Goal: Information Seeking & Learning: Learn about a topic

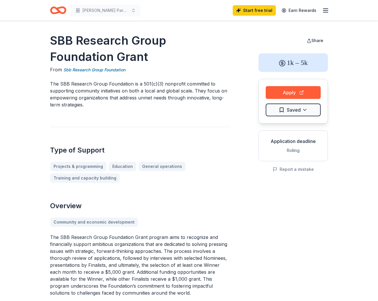
click at [326, 10] on icon "button" at bounding box center [325, 10] width 7 height 7
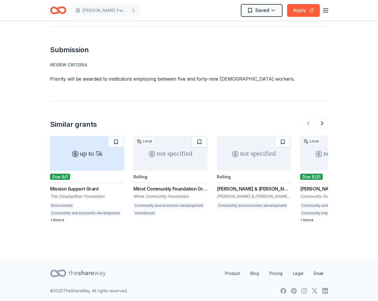
scroll to position [465, 0]
click at [322, 125] on button at bounding box center [323, 123] width 12 height 12
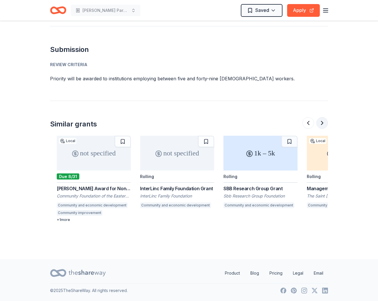
scroll to position [0, 250]
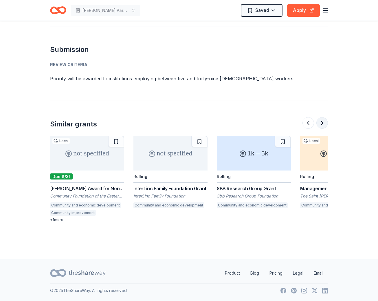
click at [322, 125] on button at bounding box center [323, 123] width 12 height 12
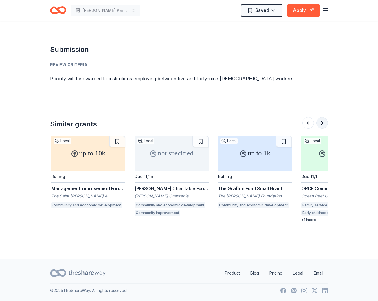
scroll to position [0, 501]
click at [322, 125] on button at bounding box center [323, 123] width 12 height 12
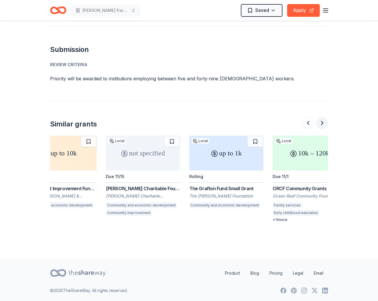
scroll to position [0, 547]
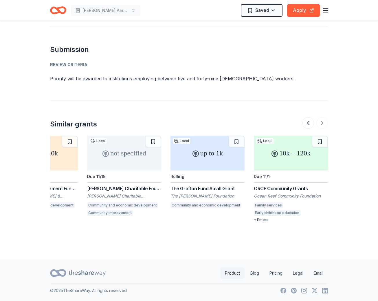
click at [227, 271] on link "Product" at bounding box center [232, 273] width 24 height 12
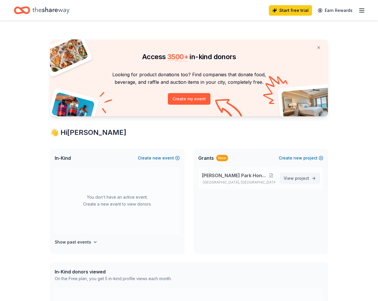
click at [302, 178] on span "project" at bounding box center [302, 178] width 14 height 5
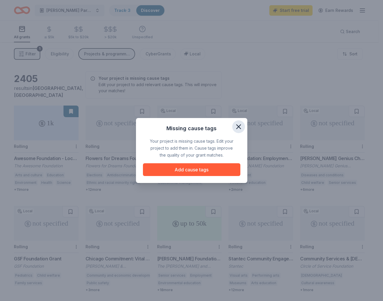
click at [240, 125] on icon "button" at bounding box center [238, 127] width 4 height 4
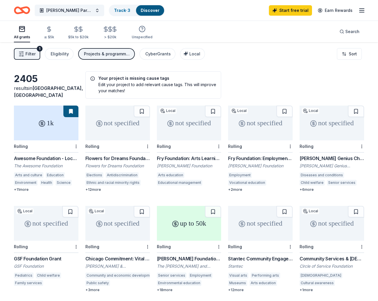
click at [117, 83] on div "Edit your project to add relevant cause tags. This will improve your matches!" at bounding box center [153, 87] width 126 height 12
click at [94, 79] on icon at bounding box center [92, 78] width 5 height 5
click at [49, 33] on div "≤ $5k" at bounding box center [49, 33] width 10 height 14
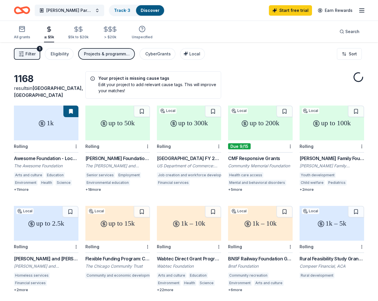
click at [29, 52] on span "Filter" at bounding box center [30, 53] width 10 height 7
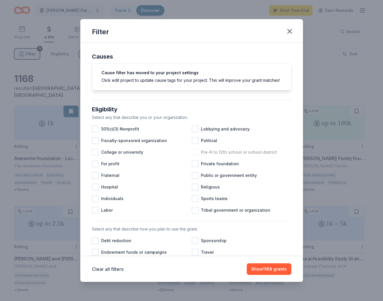
click at [194, 156] on div at bounding box center [194, 152] width 7 height 7
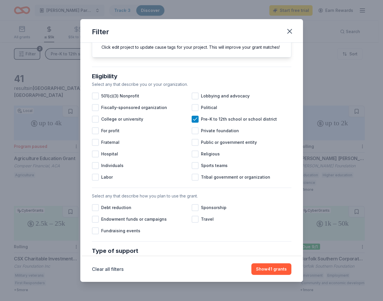
scroll to position [58, 0]
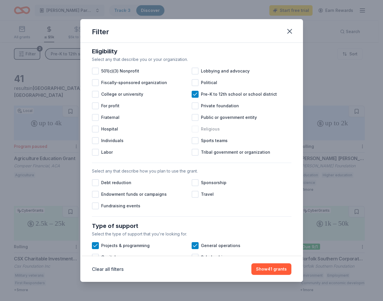
click at [193, 132] on div at bounding box center [194, 128] width 7 height 7
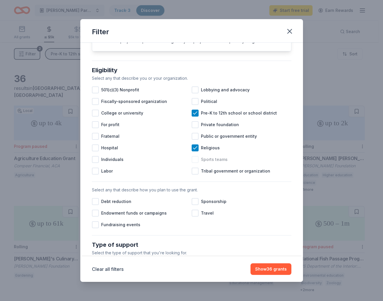
scroll to position [29, 0]
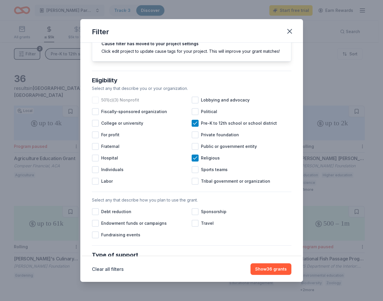
click at [96, 103] on div at bounding box center [95, 99] width 7 height 7
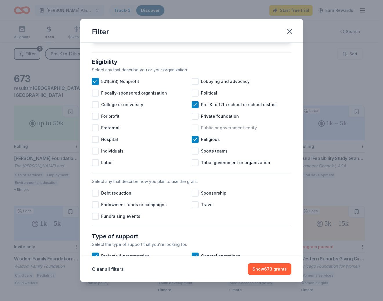
scroll to position [58, 0]
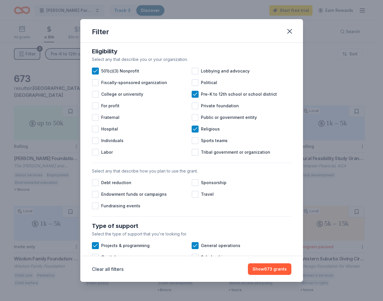
click at [91, 211] on div "Select any that describe how you plan to use the grant. Debt reduction Sponsors…" at bounding box center [192, 189] width 204 height 49
click at [97, 209] on div at bounding box center [95, 205] width 7 height 7
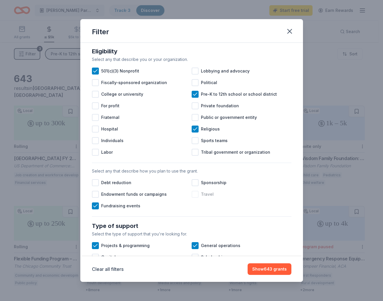
click at [193, 198] on div at bounding box center [194, 194] width 7 height 7
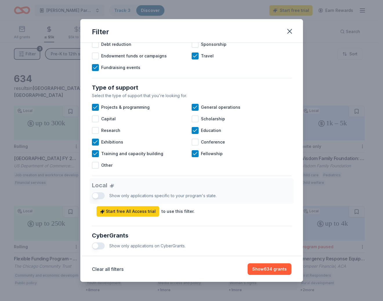
scroll to position [203, 0]
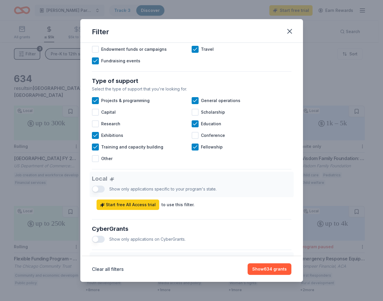
click at [96, 194] on div "Local Show only applications specific to your program's state. Start free All A…" at bounding box center [191, 190] width 199 height 38
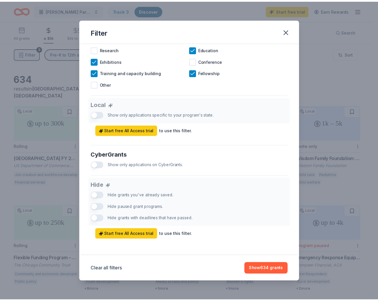
scroll to position [285, 0]
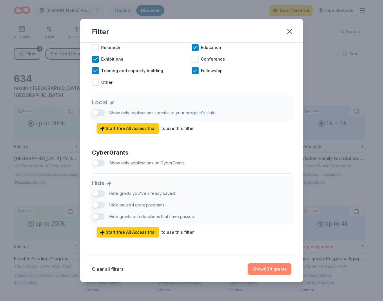
click at [269, 268] on button "Show 634 grants" at bounding box center [269, 269] width 44 height 12
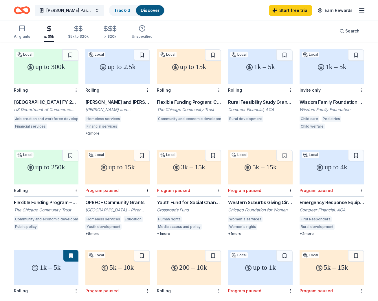
scroll to position [0, 0]
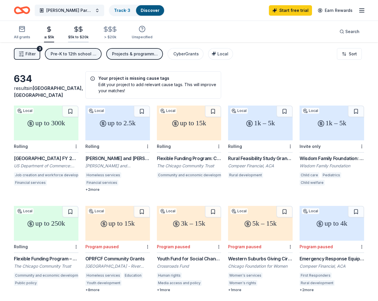
click at [75, 39] on div "$5k to $20k" at bounding box center [78, 37] width 21 height 5
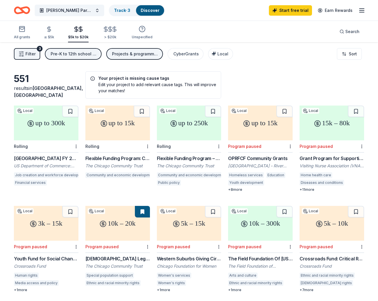
click at [178, 155] on div "Flexible Funding Program – Catalyzing Neighborhood Investment" at bounding box center [189, 158] width 65 height 7
click at [55, 127] on div "up to 300k" at bounding box center [46, 122] width 65 height 35
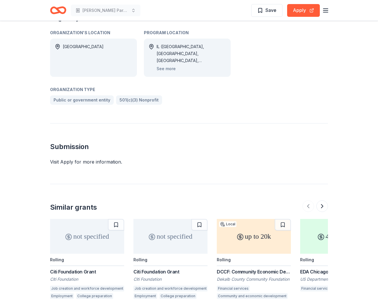
scroll to position [319, 0]
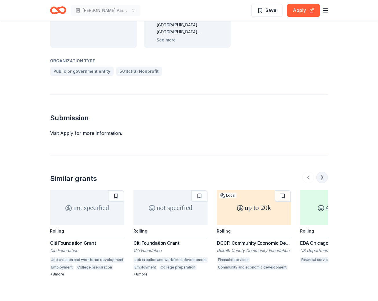
click at [323, 171] on button at bounding box center [323, 177] width 12 height 12
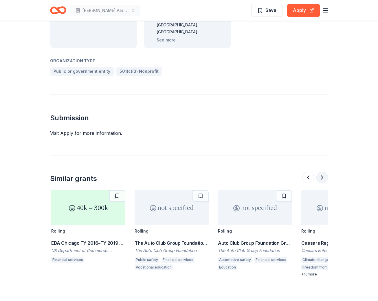
scroll to position [0, 250]
click at [323, 171] on button at bounding box center [323, 177] width 12 height 12
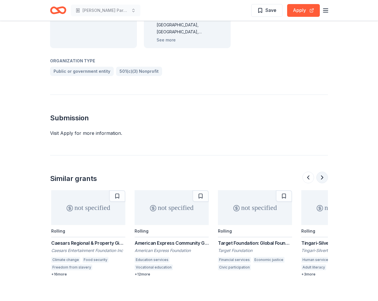
scroll to position [0, 501]
